Goal: Information Seeking & Learning: Learn about a topic

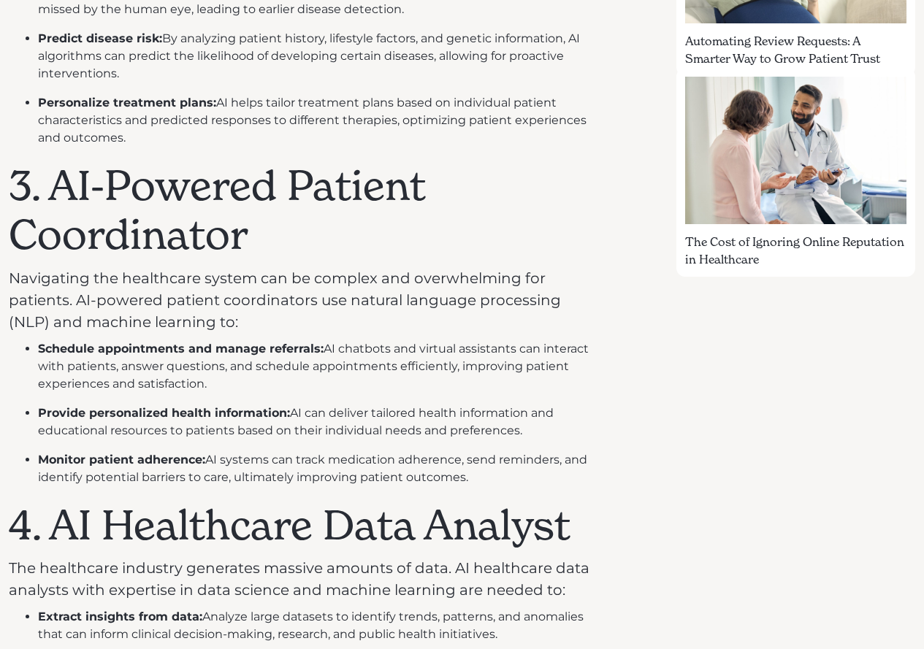
scroll to position [1169, 0]
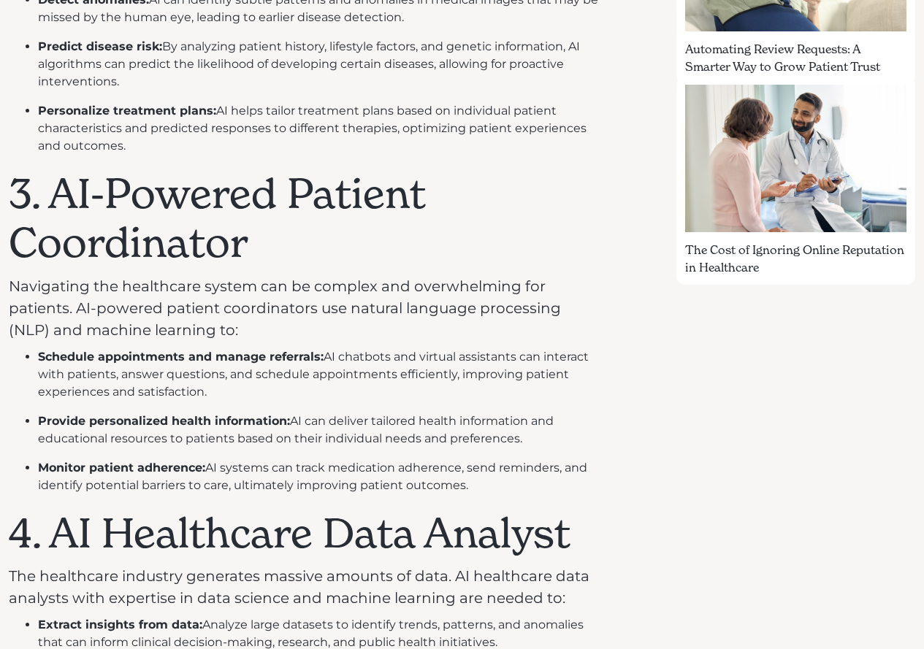
click at [655, 522] on div "Artificial intelligence (AI) is rapidly changing the healthcare landscape, crea…" at bounding box center [462, 347] width 907 height 1843
drag, startPoint x: 264, startPoint y: 247, endPoint x: 216, endPoint y: 243, distance: 48.4
click at [216, 243] on h1 "3. AI-Powered Patient Coordinator" at bounding box center [307, 218] width 596 height 98
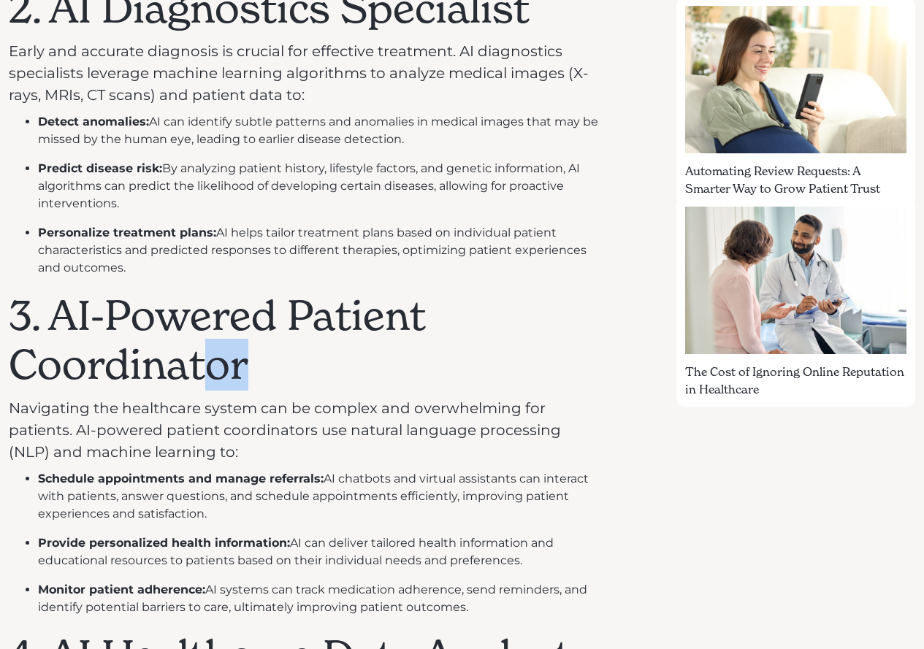
scroll to position [877, 0]
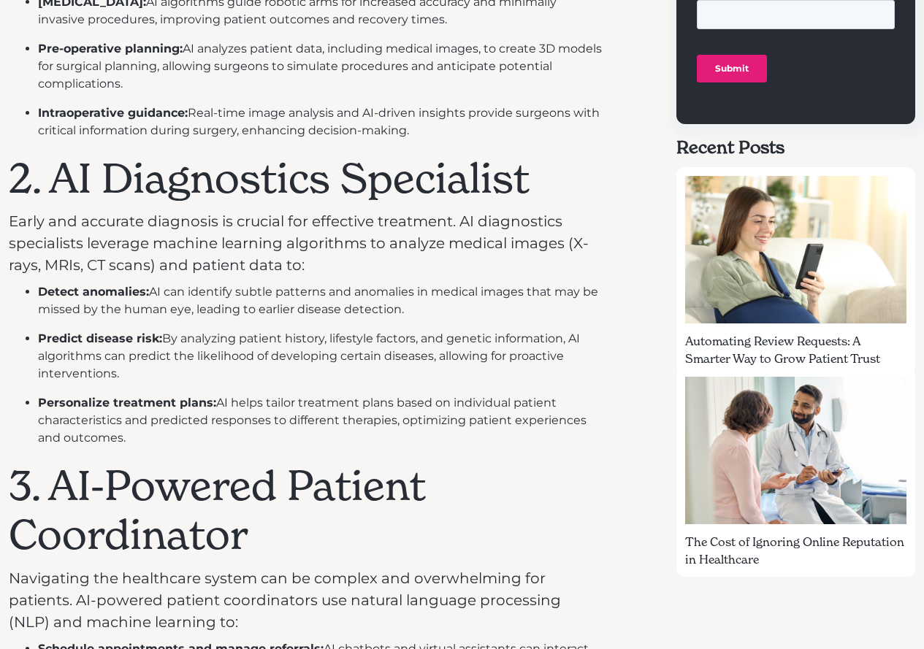
drag, startPoint x: 544, startPoint y: 175, endPoint x: 519, endPoint y: 175, distance: 25.6
click at [536, 175] on h1 "2. AI Diagnostics Specialist" at bounding box center [307, 178] width 596 height 49
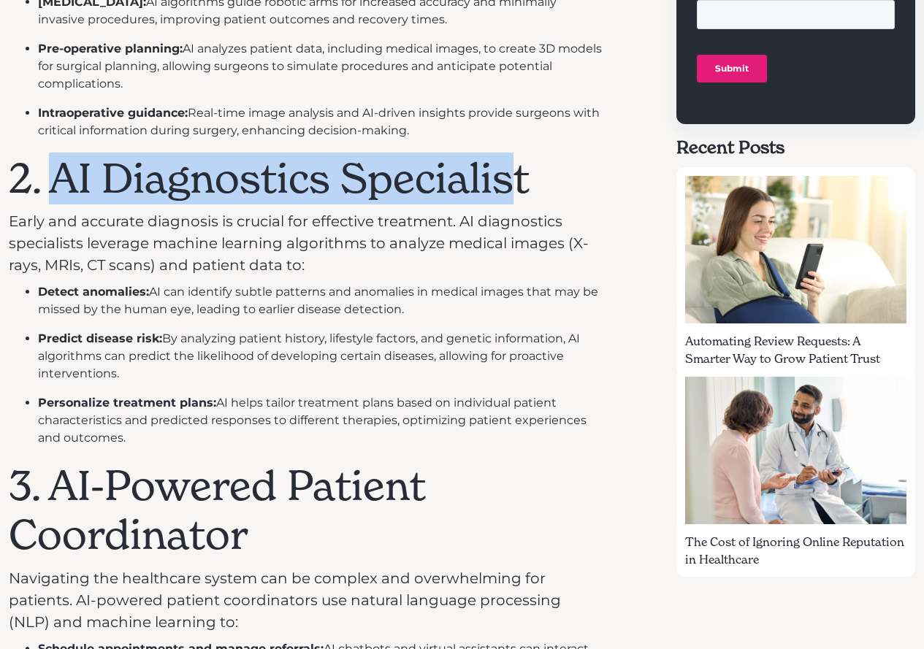
drag, startPoint x: 519, startPoint y: 175, endPoint x: 47, endPoint y: 162, distance: 472.1
click at [47, 162] on h1 "2. AI Diagnostics Specialist" at bounding box center [307, 178] width 596 height 49
copy h1 "AI Diagnostics Specialis"
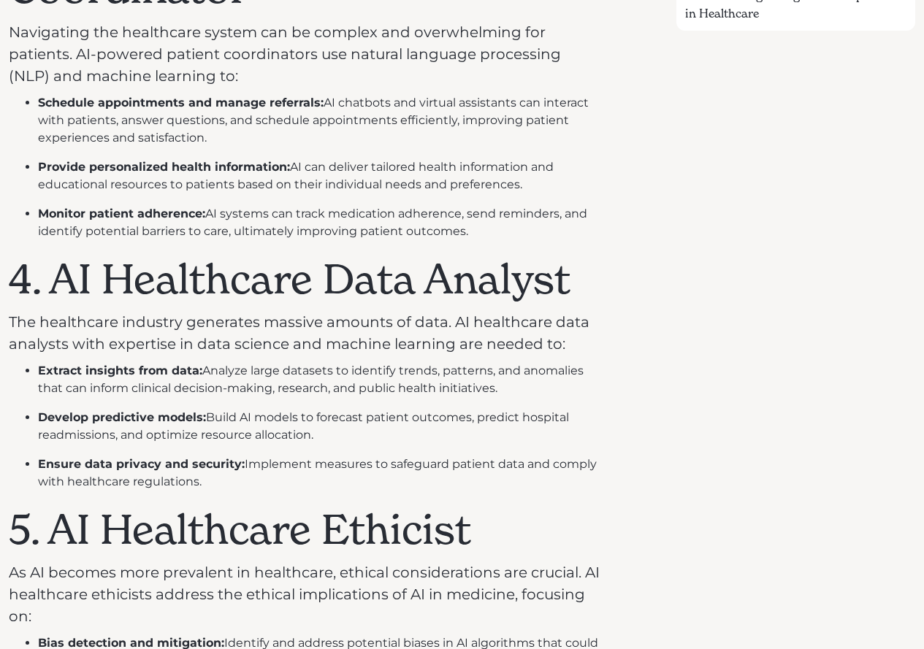
scroll to position [1607, 0]
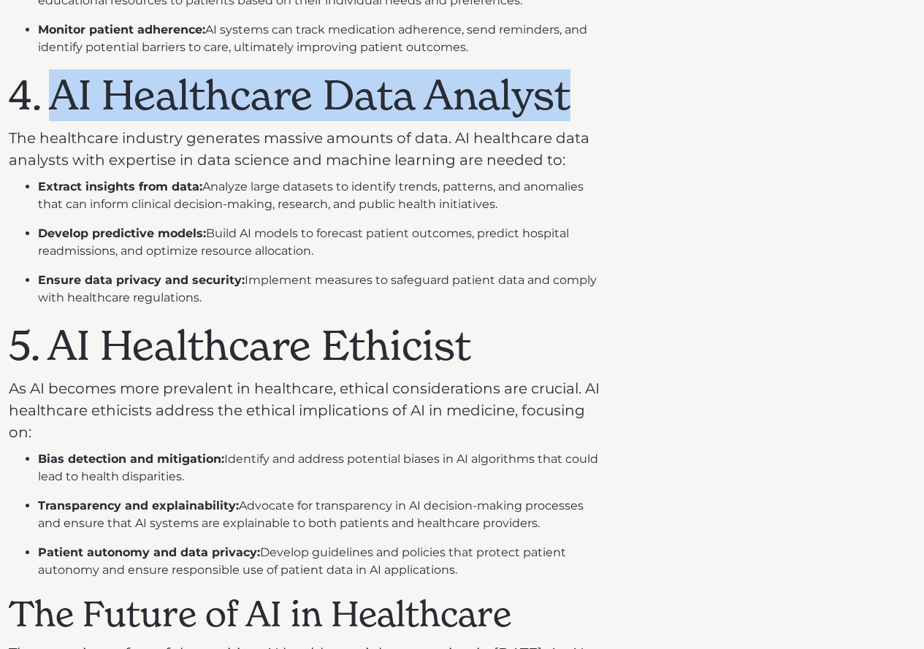
drag, startPoint x: 58, startPoint y: 94, endPoint x: 570, endPoint y: 118, distance: 512.7
click at [570, 118] on h1 "4. AI Healthcare Data Analyst" at bounding box center [307, 95] width 596 height 49
copy h1 "AI Healthcare Data Analyst"
